Goal: Task Accomplishment & Management: Complete application form

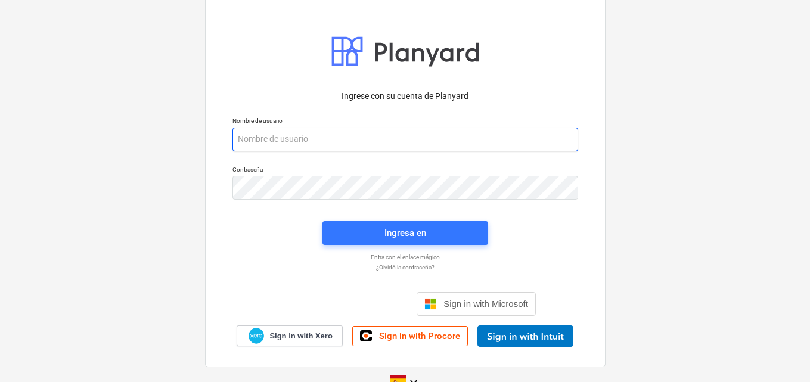
click at [275, 139] on input "email" at bounding box center [405, 140] width 346 height 24
paste input "[EMAIL_ADDRESS][DOMAIN_NAME]"
click at [238, 141] on input "[EMAIL_ADDRESS][DOMAIN_NAME]" at bounding box center [405, 140] width 346 height 24
type input "[EMAIL_ADDRESS][DOMAIN_NAME]"
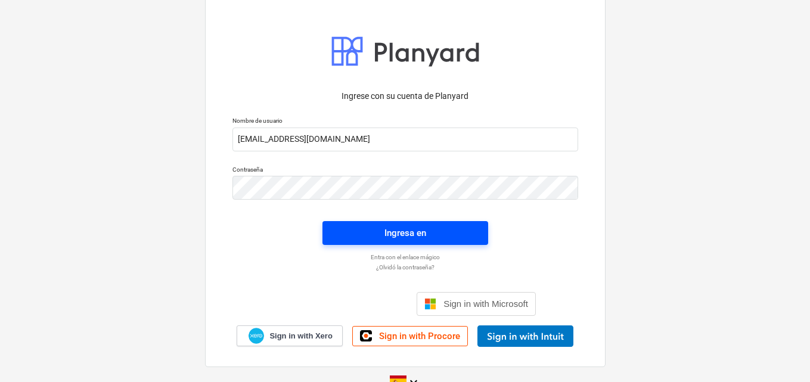
click at [389, 222] on button "Ingresa en" at bounding box center [405, 233] width 166 height 24
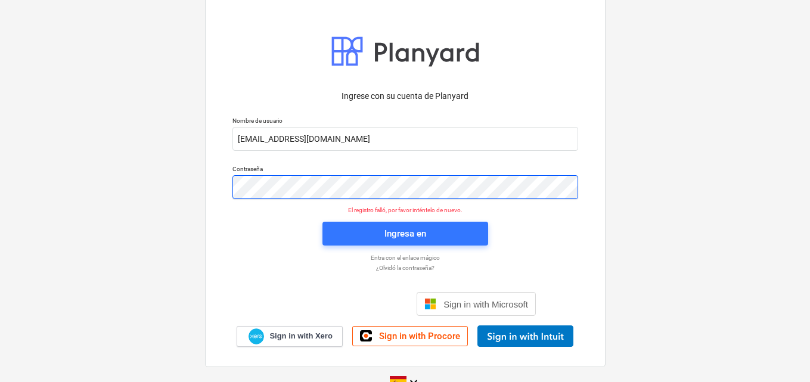
click at [138, 195] on div "Ingrese con su cuenta de Planyard Nombre de usuario [EMAIL_ADDRESS][DOMAIN_NAME…" at bounding box center [405, 191] width 810 height 431
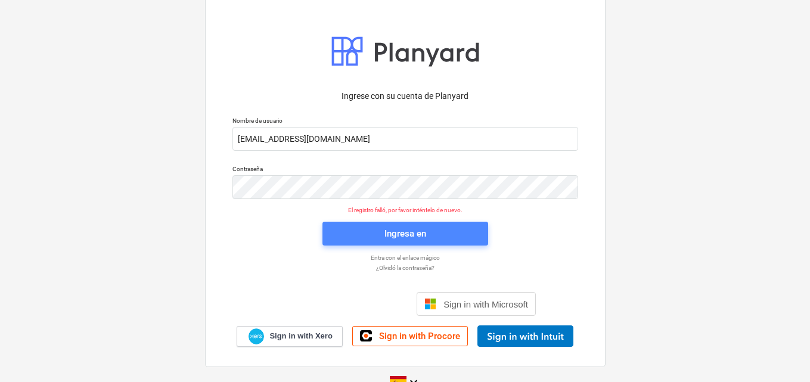
click at [397, 231] on div "Ingresa en" at bounding box center [405, 233] width 42 height 15
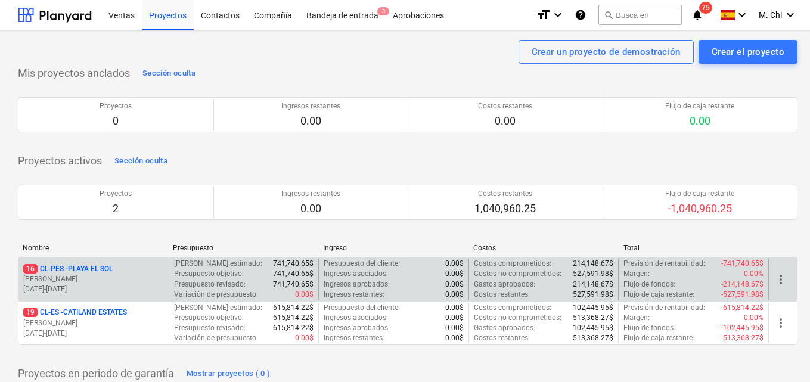
click at [74, 280] on p "[PERSON_NAME]" at bounding box center [93, 279] width 141 height 10
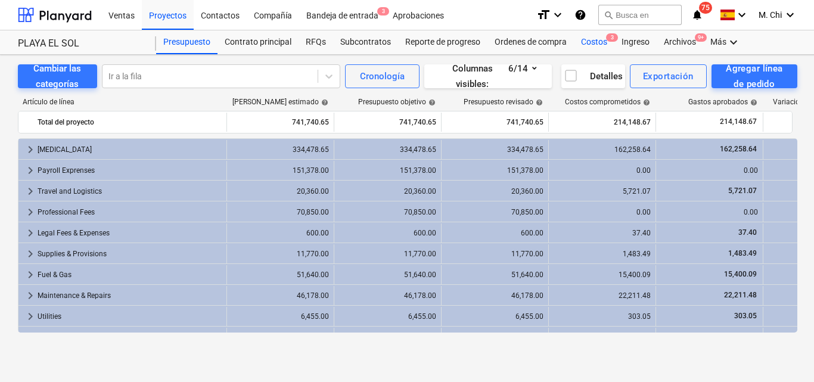
click at [599, 44] on div "Costos 3" at bounding box center [594, 42] width 41 height 24
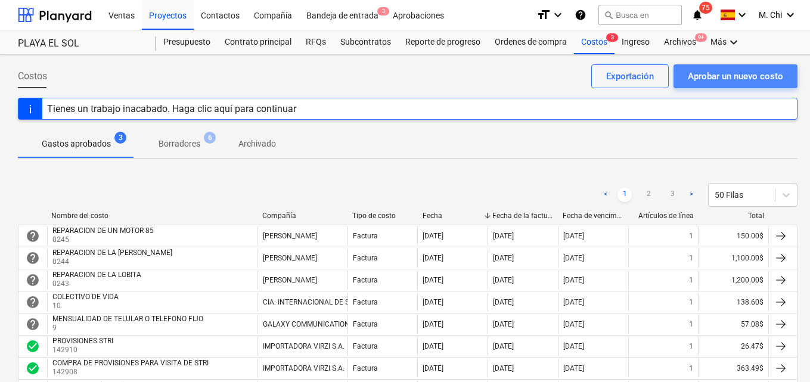
click at [717, 76] on div "Aprobar un nuevo costo" at bounding box center [735, 76] width 95 height 15
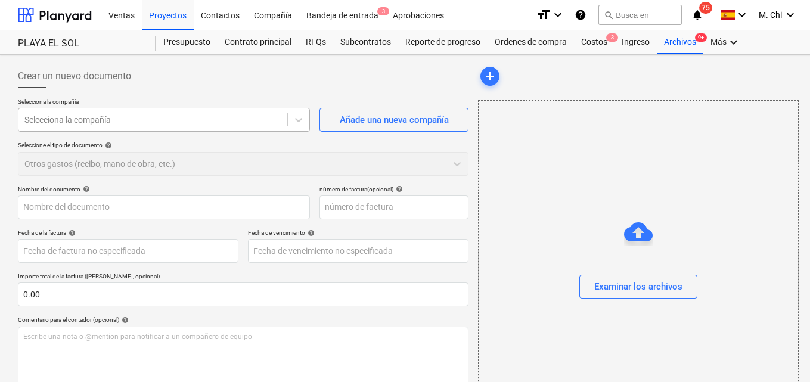
click at [153, 114] on div at bounding box center [152, 120] width 257 height 12
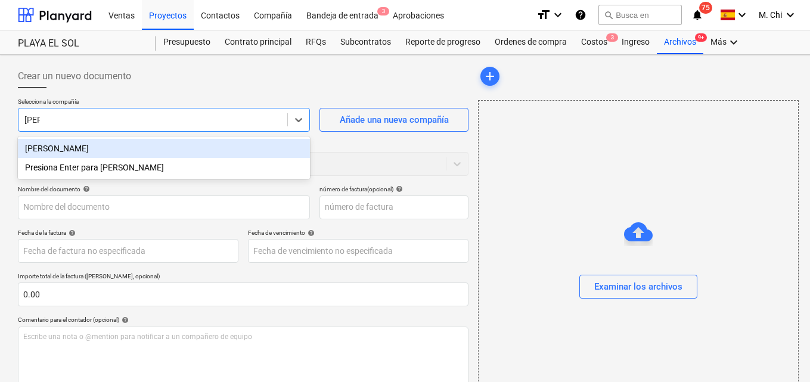
type input "[PERSON_NAME]"
click at [101, 141] on div "[PERSON_NAME]" at bounding box center [164, 148] width 292 height 19
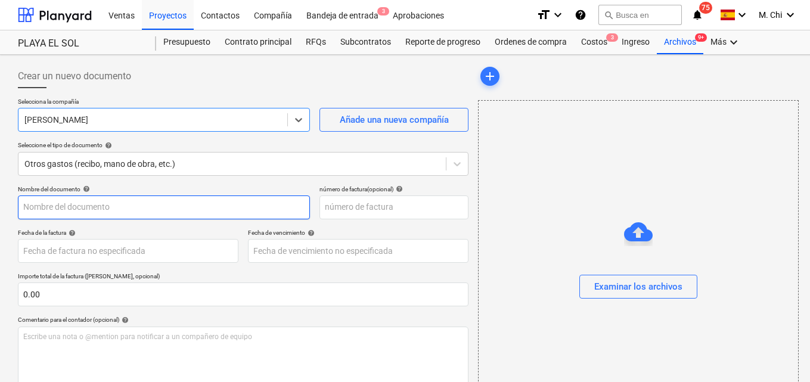
click at [89, 204] on input "text" at bounding box center [164, 207] width 292 height 24
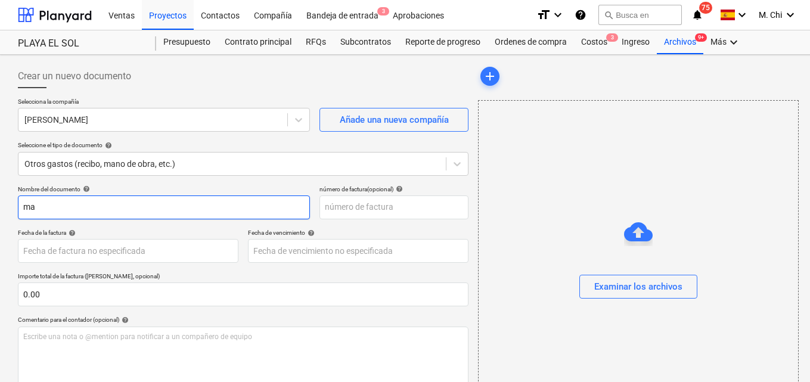
type input "m"
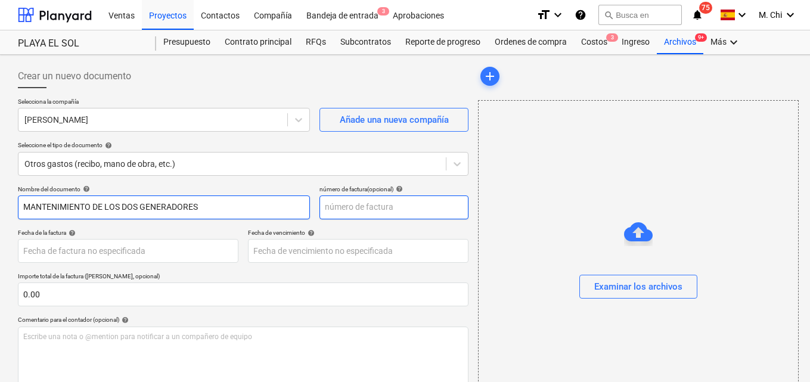
type input "MANTENIMIENTO DE LOS DOS GENERADORES"
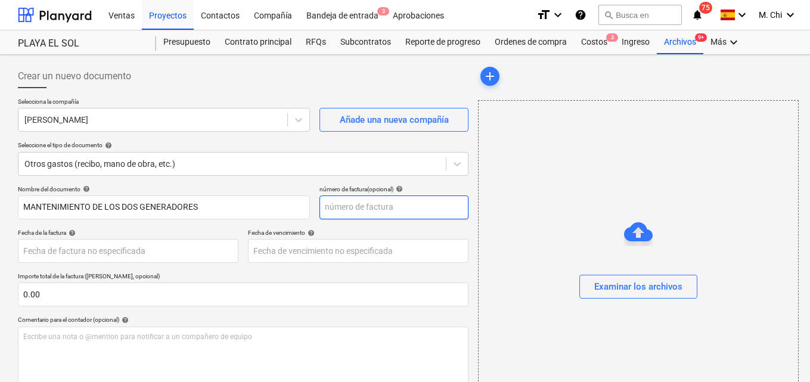
click at [344, 214] on input "text" at bounding box center [393, 207] width 149 height 24
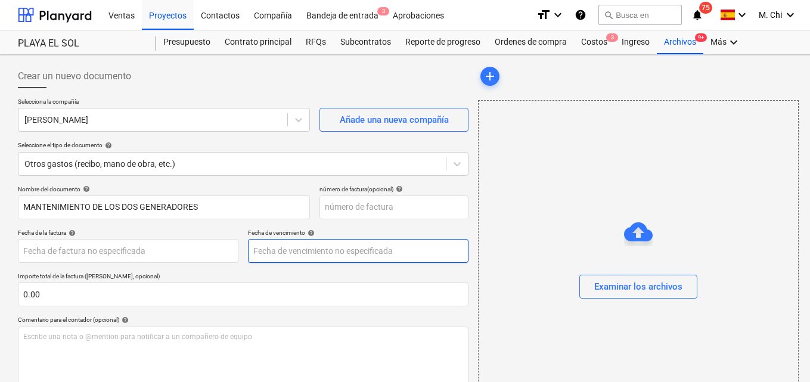
click at [293, 250] on body "Ventas Proyectos Contactos Compañía Bandeja de entrada 3 Aprobaciones format_si…" at bounding box center [405, 191] width 810 height 382
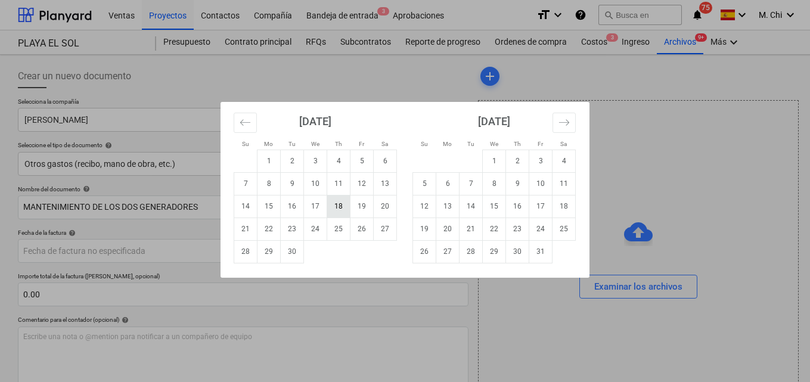
click at [343, 203] on td "18" at bounding box center [338, 206] width 23 height 23
type input "[DATE]"
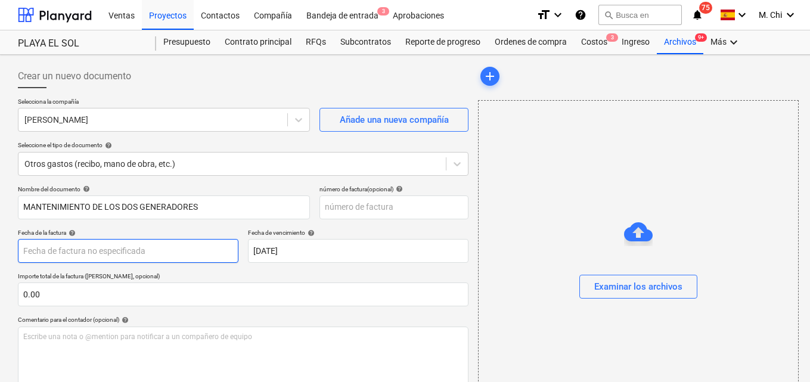
click at [209, 254] on body "Ventas Proyectos Contactos Compañía Bandeja de entrada 3 Aprobaciones format_si…" at bounding box center [405, 191] width 810 height 382
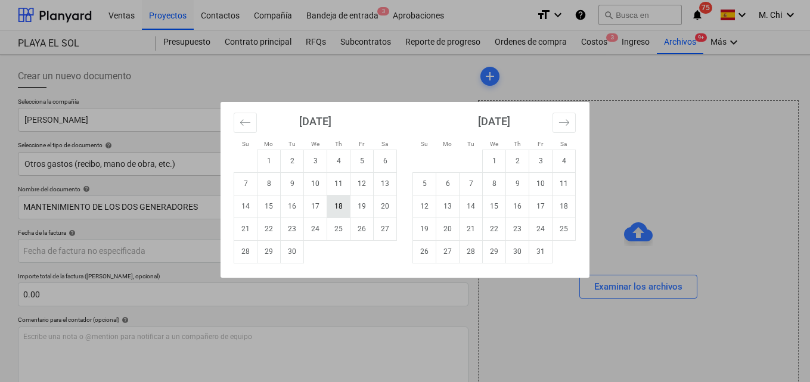
click at [336, 209] on td "18" at bounding box center [338, 206] width 23 height 23
type input "[DATE]"
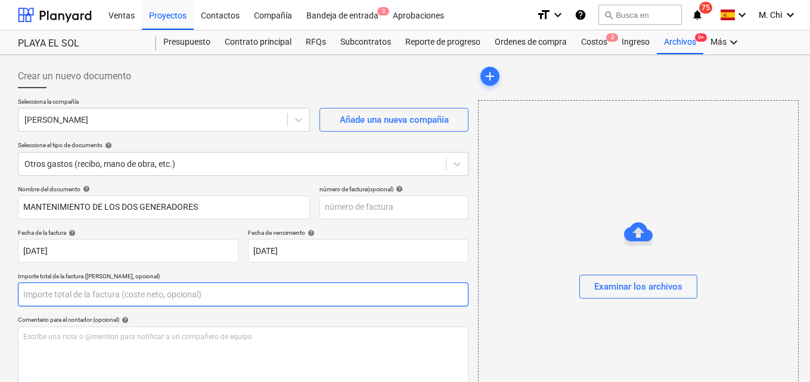
click at [63, 303] on input "text" at bounding box center [243, 294] width 450 height 24
type input "719.24"
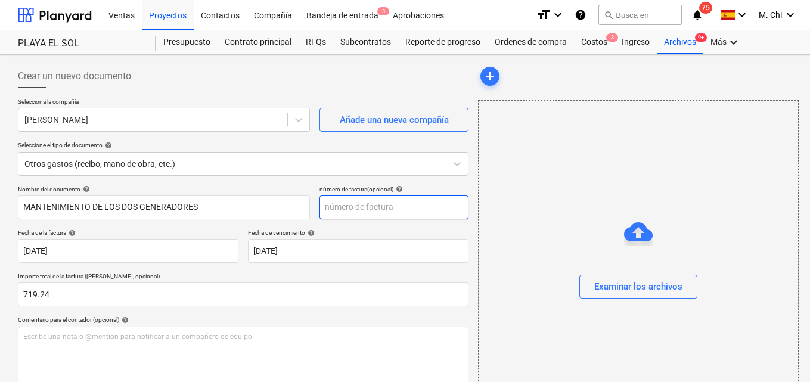
click at [343, 211] on input "text" at bounding box center [393, 207] width 149 height 24
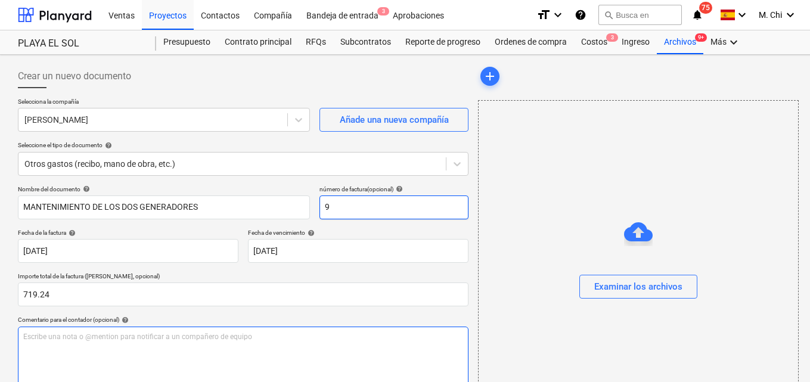
type input "9"
click at [85, 343] on div "Escribe una nota o @mention para notificar a un compañero de equipo ﻿" at bounding box center [243, 362] width 450 height 70
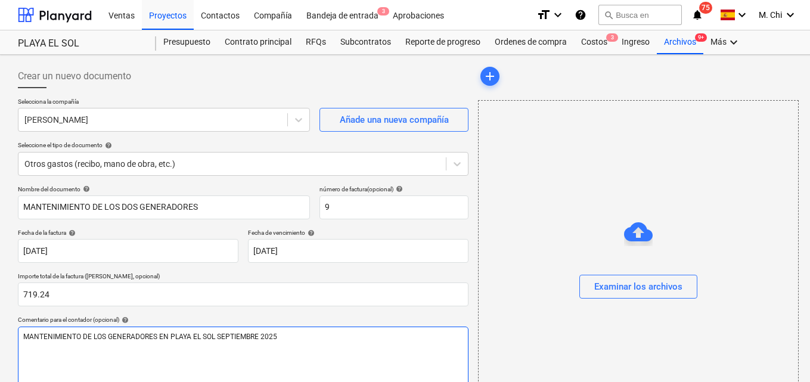
scroll to position [154, 0]
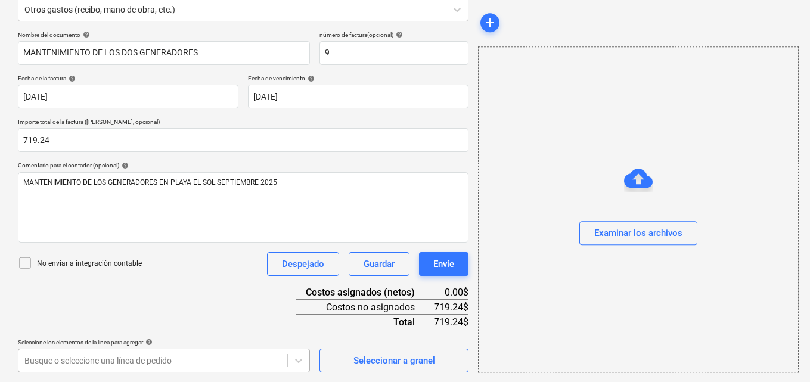
click at [154, 228] on body "Ventas Proyectos Contactos Compañía Bandeja de entrada 3 Aprobaciones format_si…" at bounding box center [405, 37] width 810 height 382
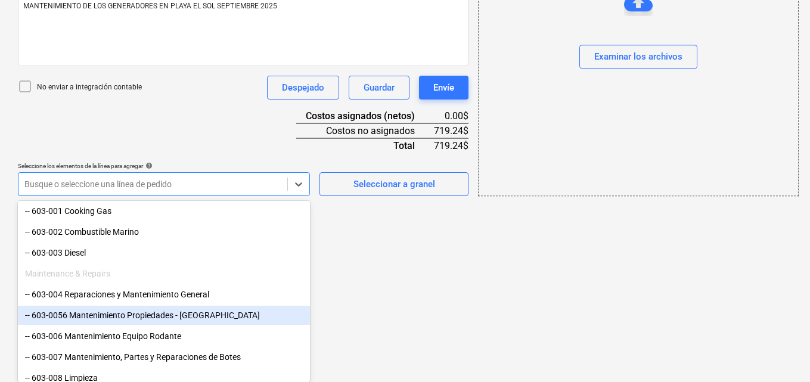
scroll to position [536, 0]
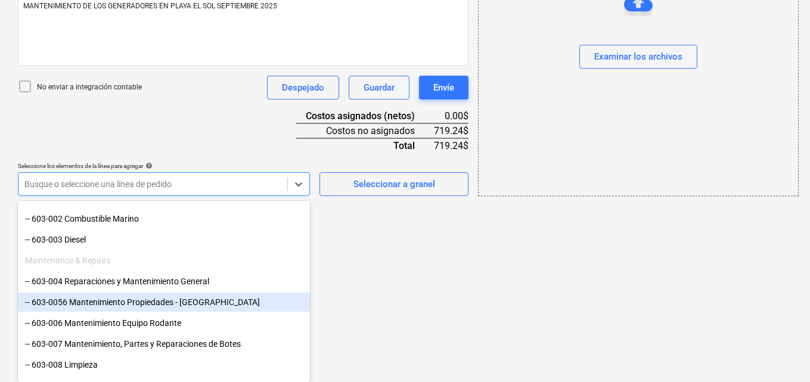
click at [97, 302] on div "-- 603-0056 Mantenimiento Propiedades - [GEOGRAPHIC_DATA]" at bounding box center [164, 302] width 292 height 19
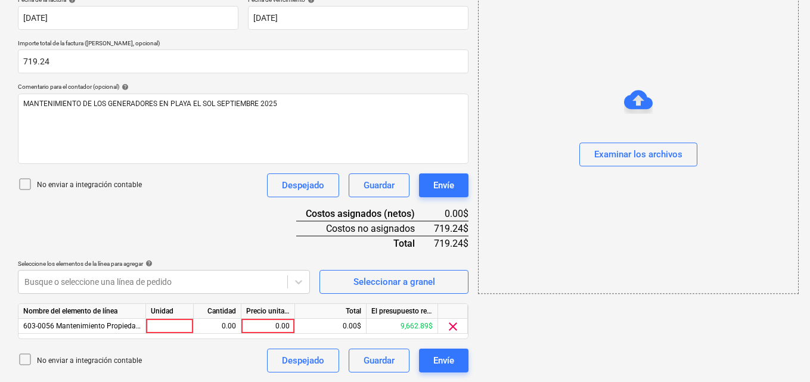
drag, startPoint x: 677, startPoint y: 309, endPoint x: 305, endPoint y: 310, distance: 371.8
drag, startPoint x: 165, startPoint y: 329, endPoint x: 161, endPoint y: 338, distance: 10.2
click at [166, 335] on div "Nombre del elemento de línea Unidad Cantidad Precio unitario Total El presupues…" at bounding box center [243, 321] width 450 height 36
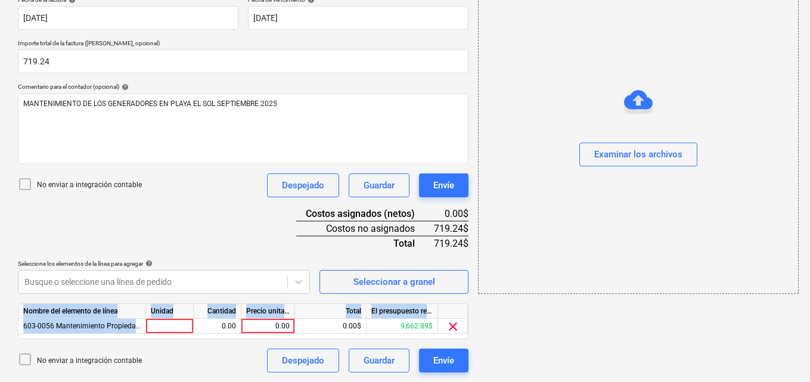
click at [175, 316] on div "Unidad" at bounding box center [170, 311] width 48 height 15
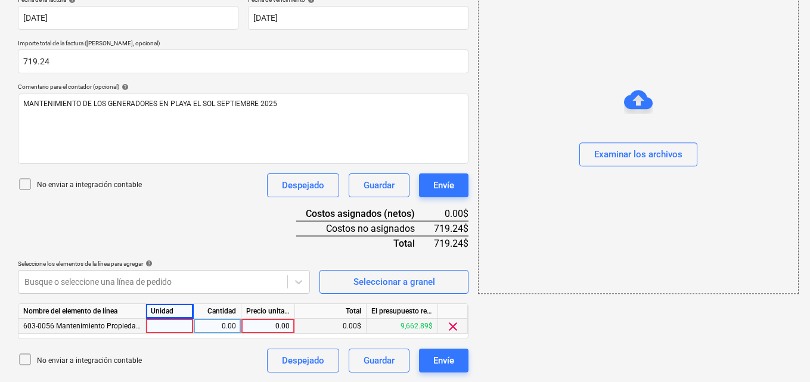
click at [175, 328] on div at bounding box center [170, 326] width 48 height 15
type input "1"
click at [232, 325] on div "0.00" at bounding box center [217, 326] width 38 height 15
type input "1"
click at [268, 324] on div "0.00" at bounding box center [267, 326] width 43 height 15
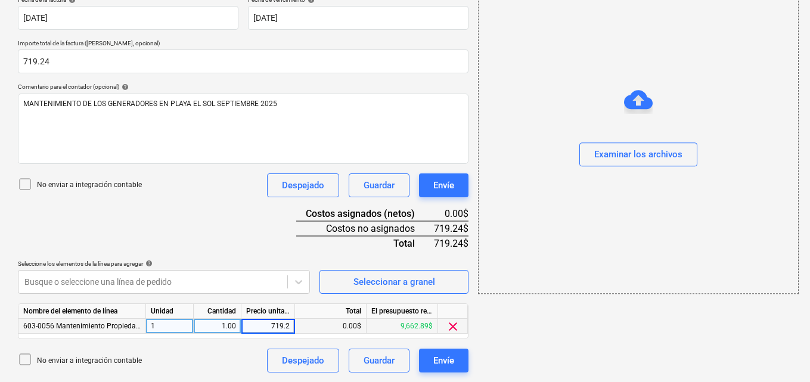
type input "719.24"
click at [644, 156] on div "Examinar los archivos" at bounding box center [638, 154] width 88 height 15
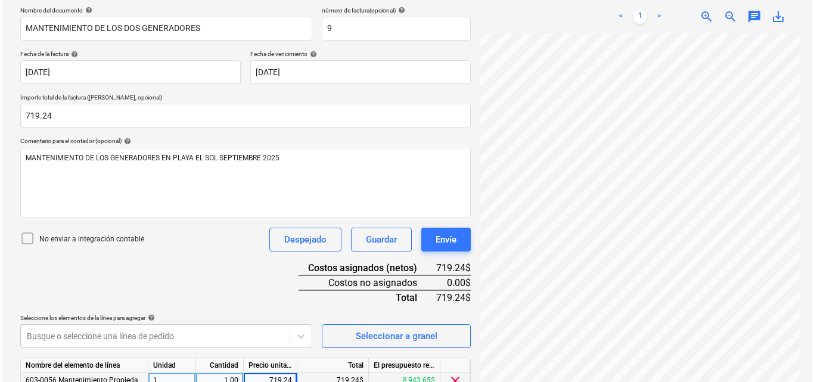
scroll to position [233, 0]
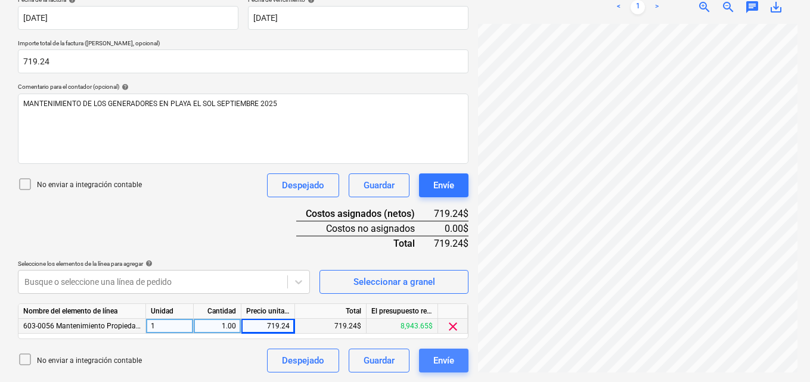
click at [449, 360] on div "Envíe" at bounding box center [443, 360] width 21 height 15
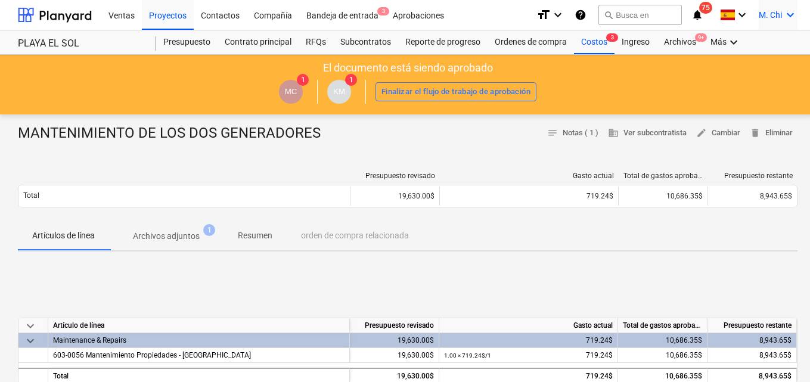
click at [790, 13] on icon "keyboard_arrow_down" at bounding box center [790, 15] width 14 height 14
drag, startPoint x: 763, startPoint y: 67, endPoint x: 162, endPoint y: 195, distance: 614.0
click at [759, 30] on div "M. Chi keyboard_arrow_down Busca en Ajustes Desconecta." at bounding box center [778, 15] width 39 height 30
click at [583, 37] on div at bounding box center [405, 191] width 810 height 382
click at [591, 43] on div "Costos 3" at bounding box center [594, 42] width 41 height 24
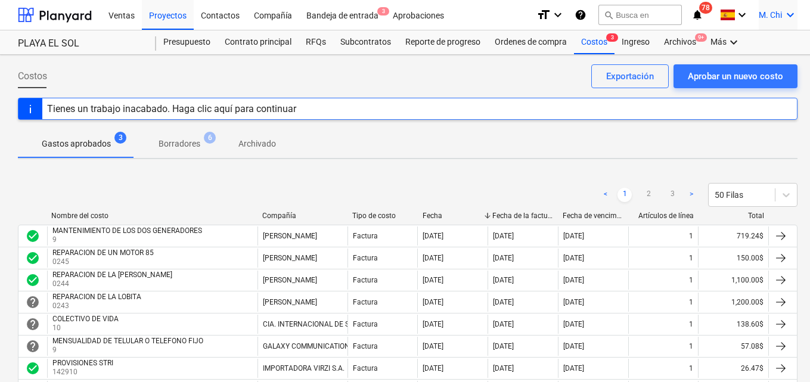
click at [793, 14] on icon "keyboard_arrow_down" at bounding box center [790, 15] width 14 height 14
click at [748, 64] on div "Desconecta." at bounding box center [762, 65] width 72 height 19
